Goal: Entertainment & Leisure: Consume media (video, audio)

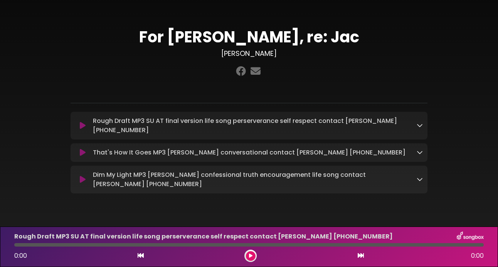
click at [251, 255] on icon at bounding box center [250, 255] width 3 height 5
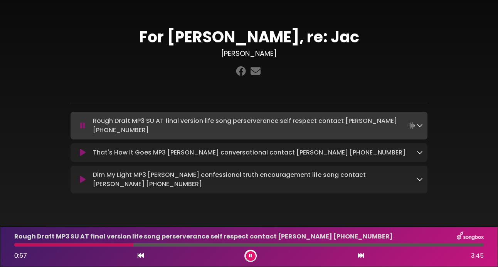
click at [251, 256] on icon at bounding box center [250, 255] width 3 height 5
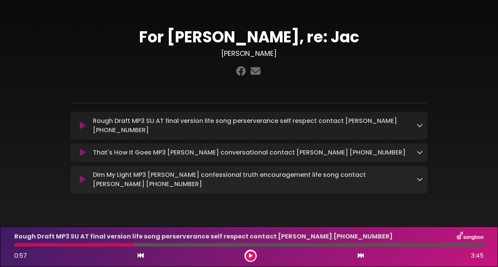
click at [80, 152] on icon at bounding box center [83, 153] width 6 height 8
click at [81, 154] on icon at bounding box center [83, 153] width 6 height 8
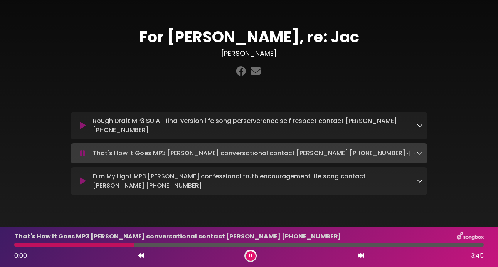
click at [251, 256] on icon at bounding box center [250, 255] width 3 height 5
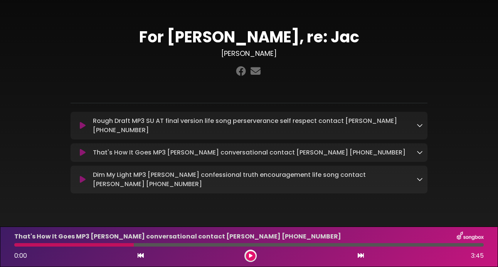
click at [274, 152] on p "That's How It Goes MP3 [PERSON_NAME] conversational contact [PERSON_NAME] [PHON…" at bounding box center [249, 152] width 312 height 9
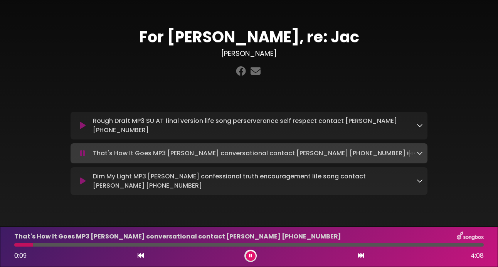
click at [250, 256] on icon at bounding box center [250, 255] width 3 height 5
